Goal: Transaction & Acquisition: Purchase product/service

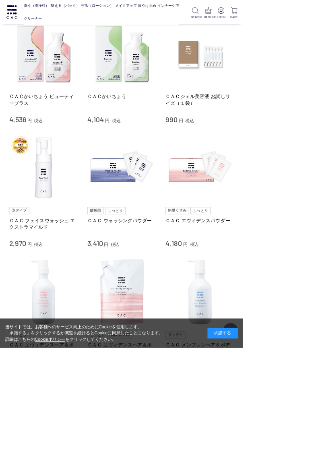
scroll to position [323, 0]
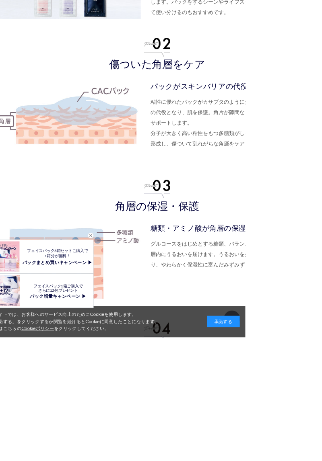
scroll to position [1865, 0]
